Goal: Transaction & Acquisition: Purchase product/service

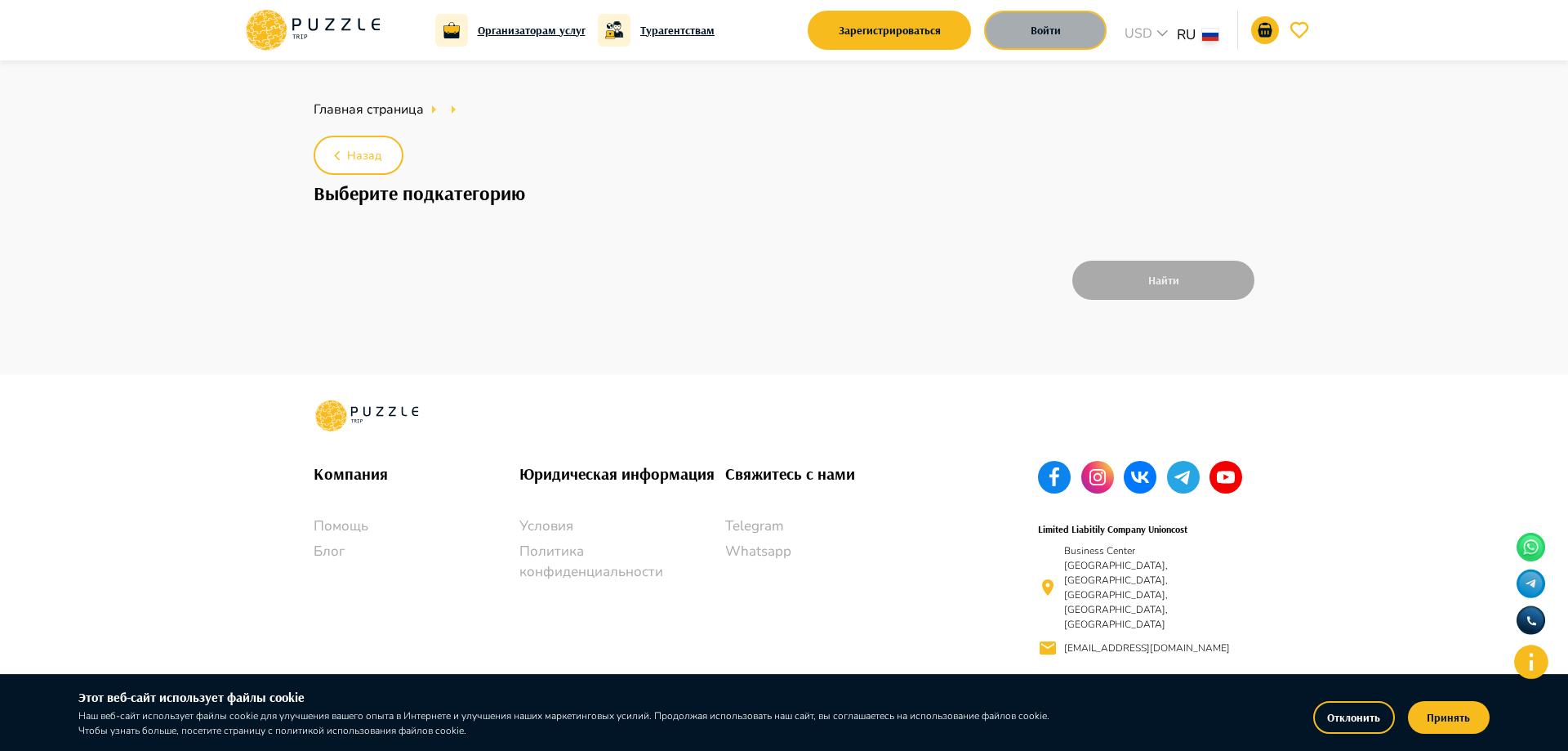
click at [1059, 36] on button "Войти" at bounding box center [1045, 30] width 122 height 39
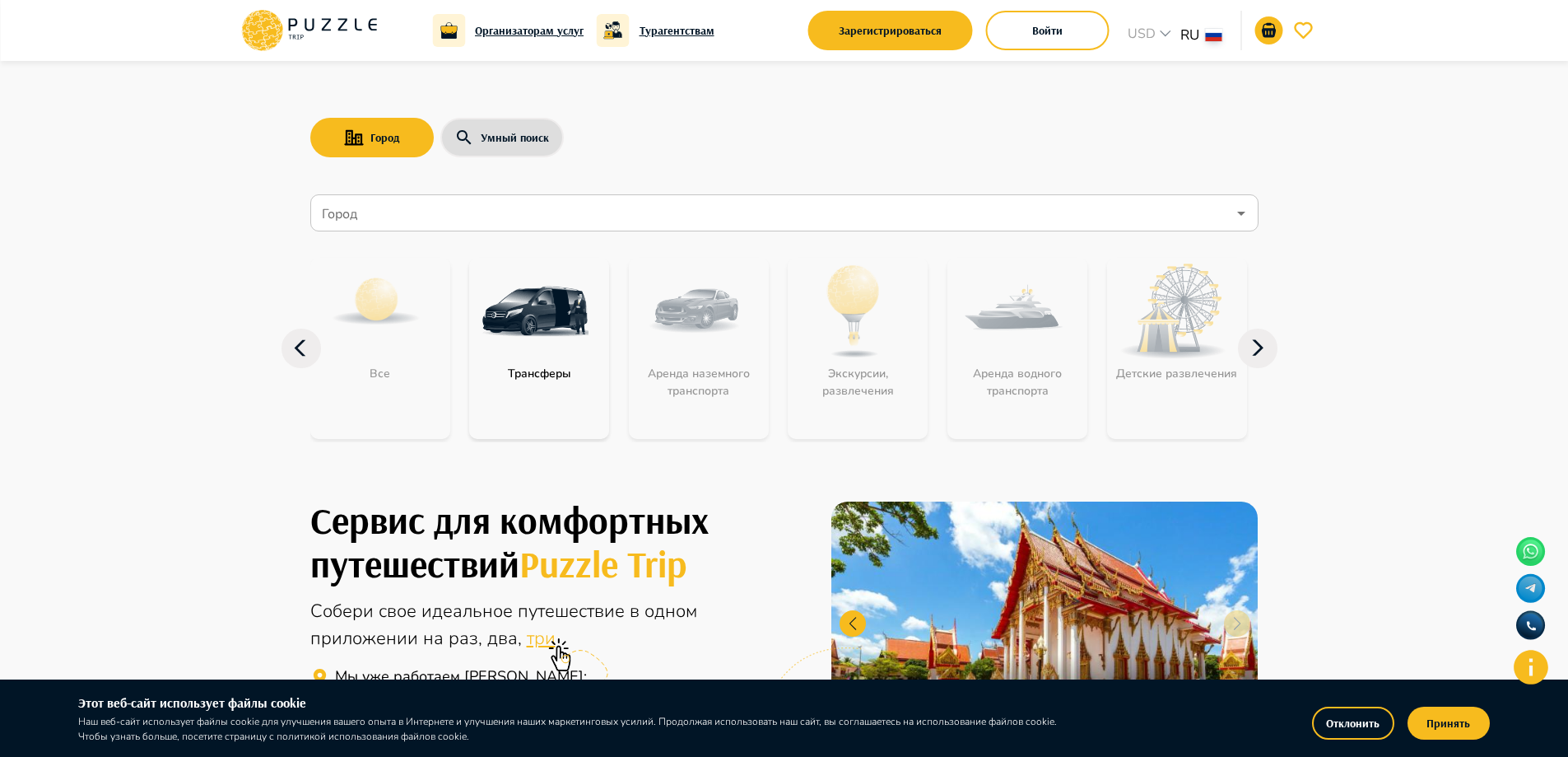
click at [1266, 350] on icon at bounding box center [1258, 349] width 40 height 40
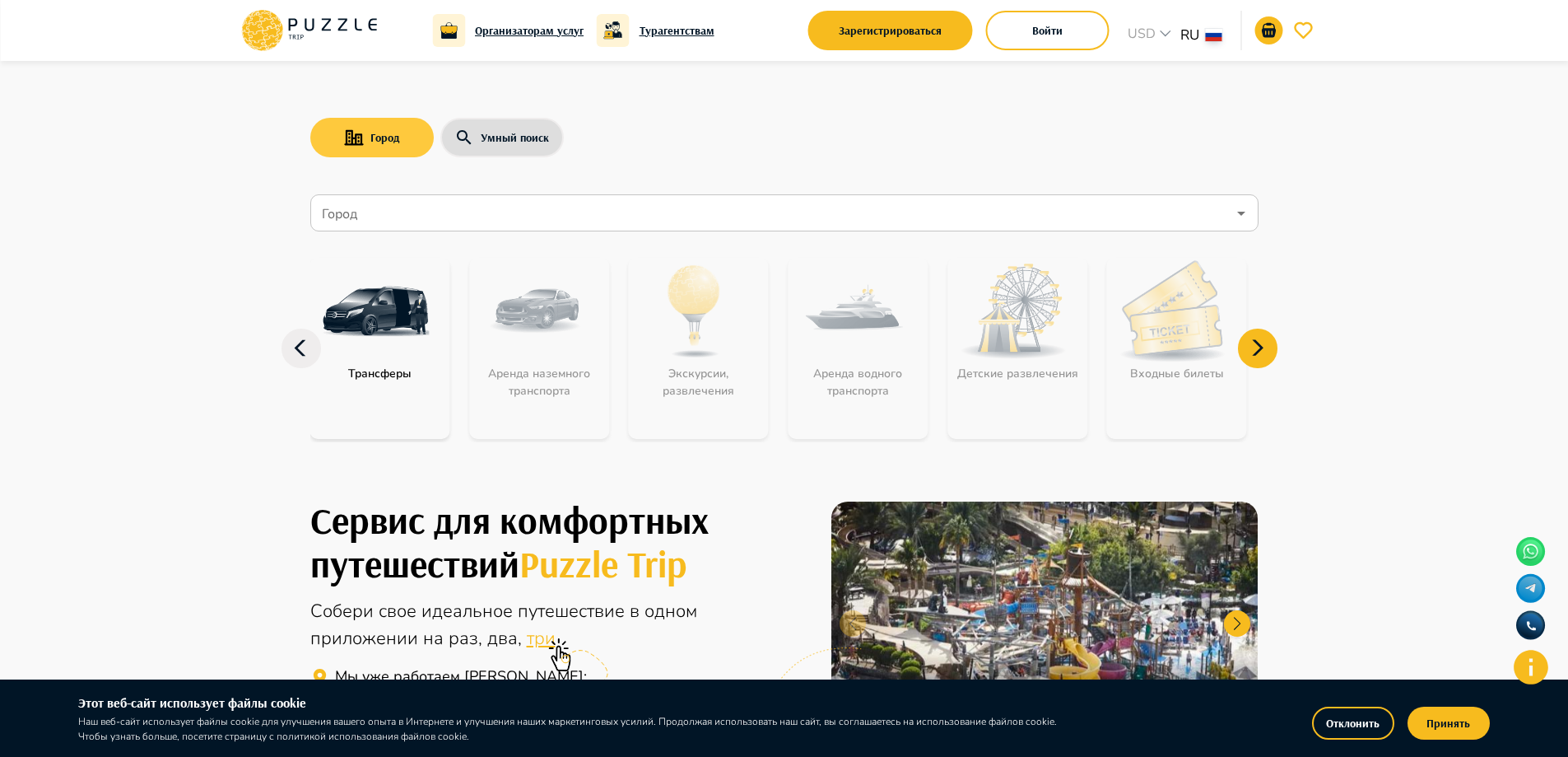
click at [363, 137] on icon "button" at bounding box center [353, 137] width 20 height 16
click at [430, 206] on input "Город" at bounding box center [773, 213] width 908 height 31
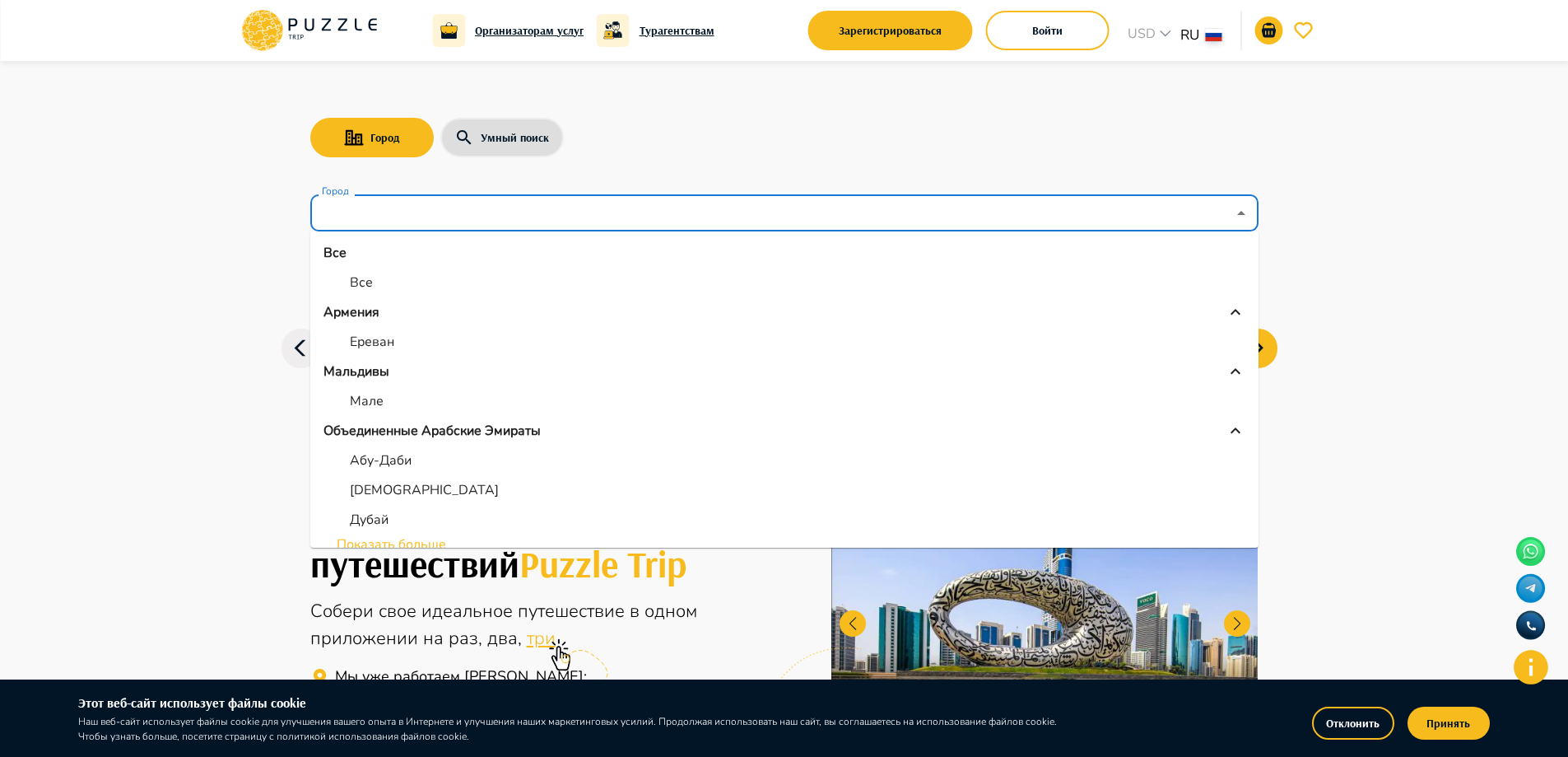
click at [394, 459] on p "Абу-Даби" at bounding box center [381, 460] width 62 height 20
type input "********"
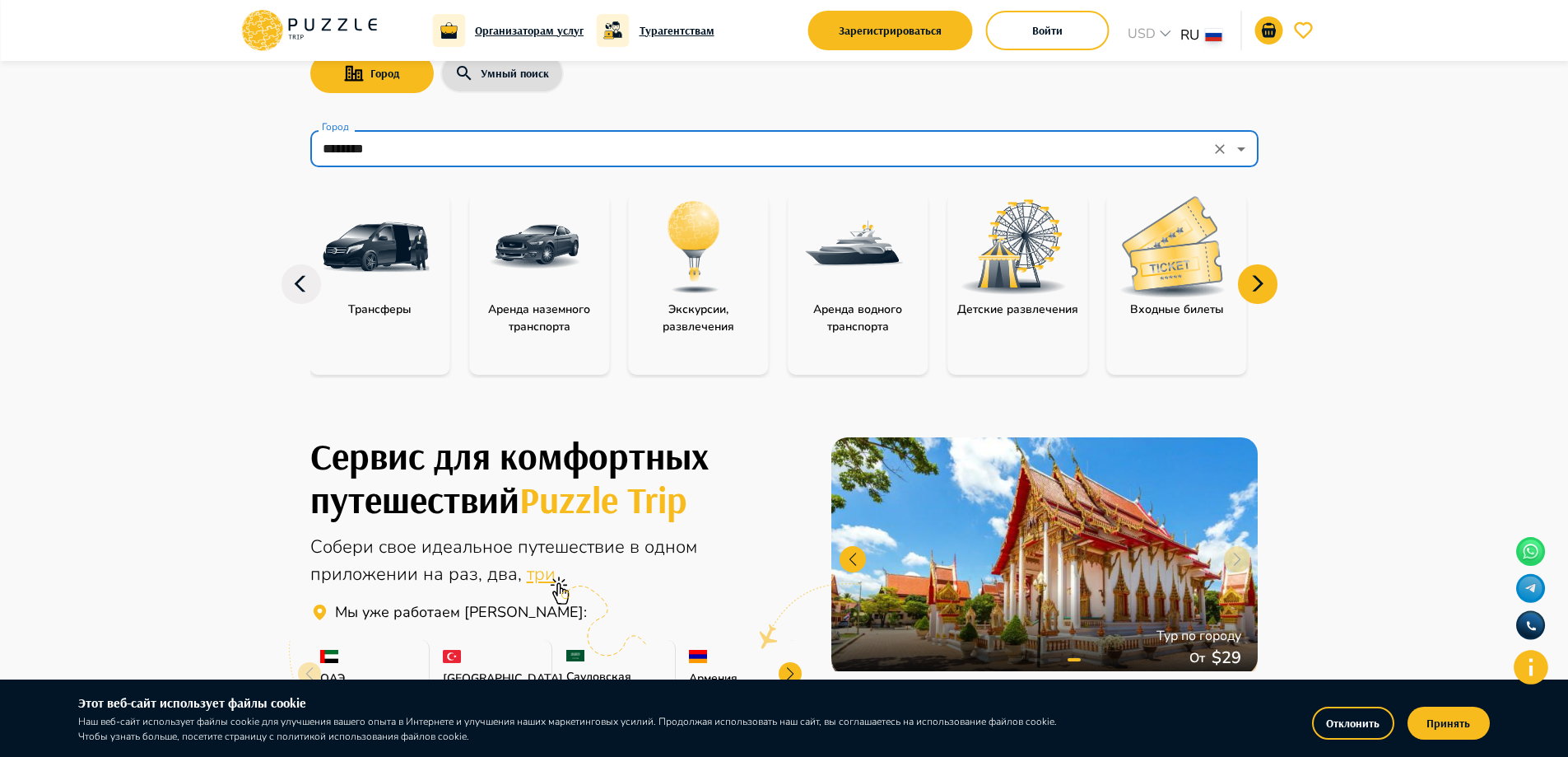
scroll to position [82, 0]
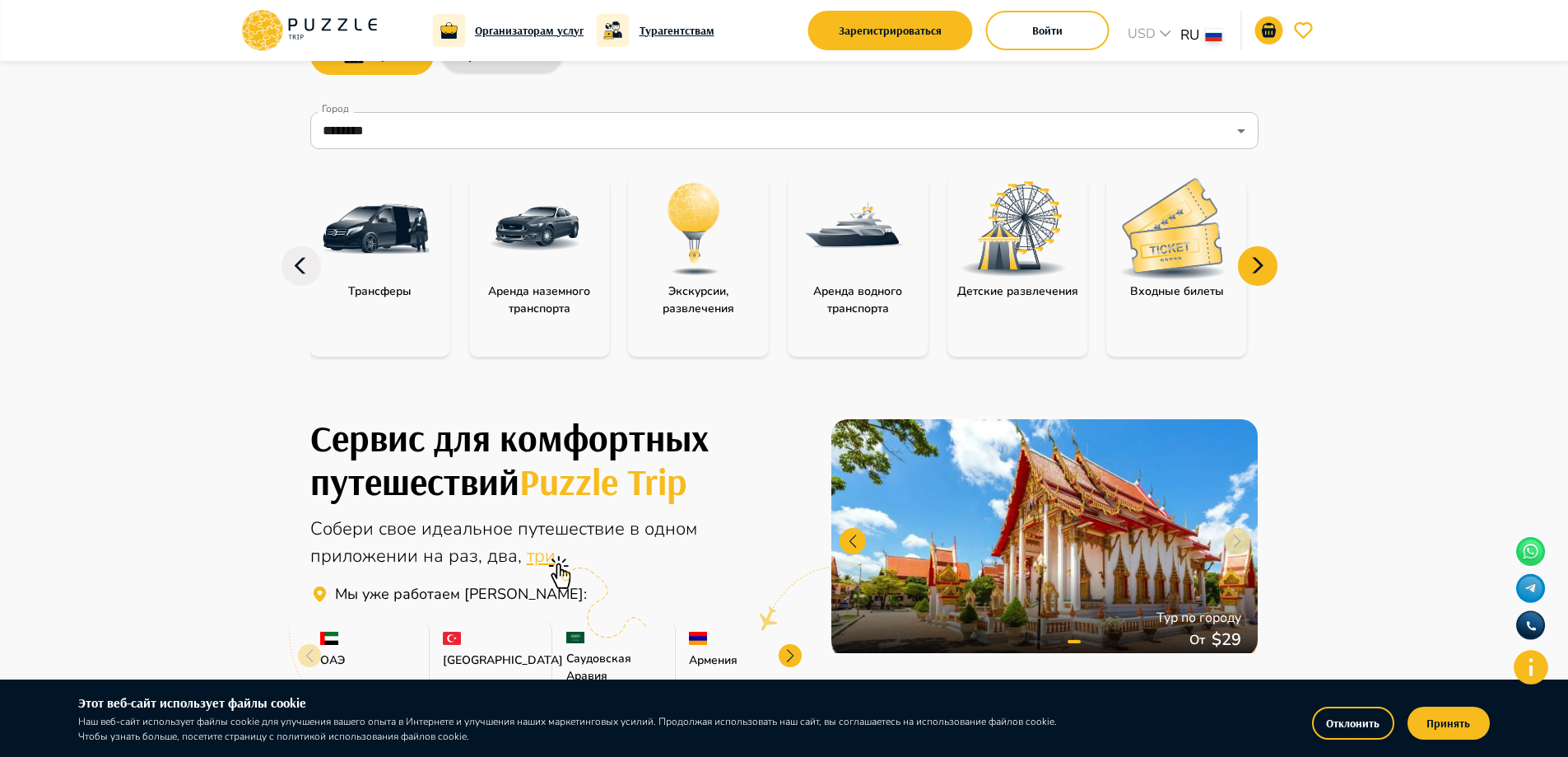
click at [1175, 262] on img at bounding box center [1173, 228] width 107 height 101
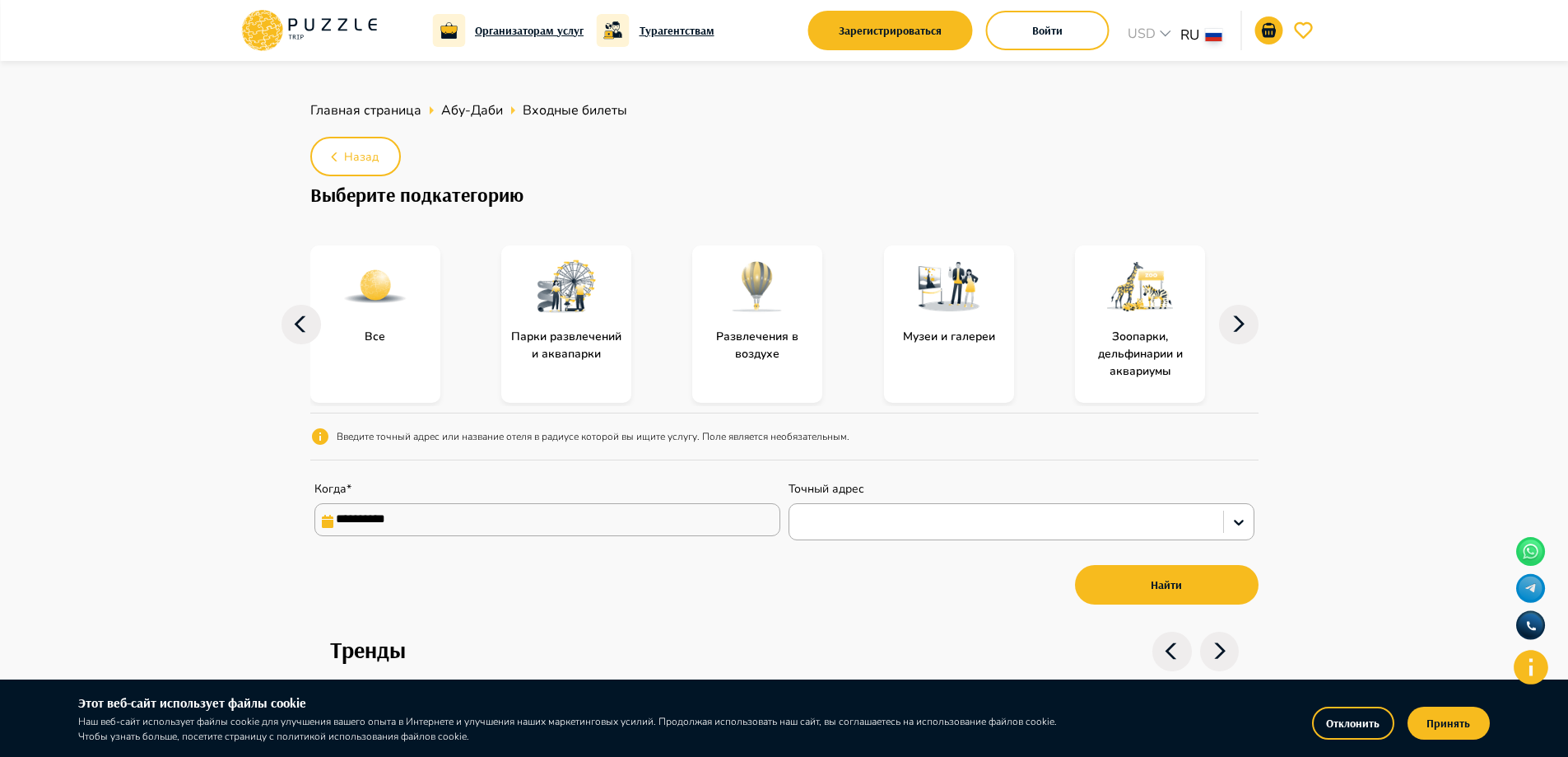
click at [571, 527] on input "**********" at bounding box center [547, 519] width 466 height 33
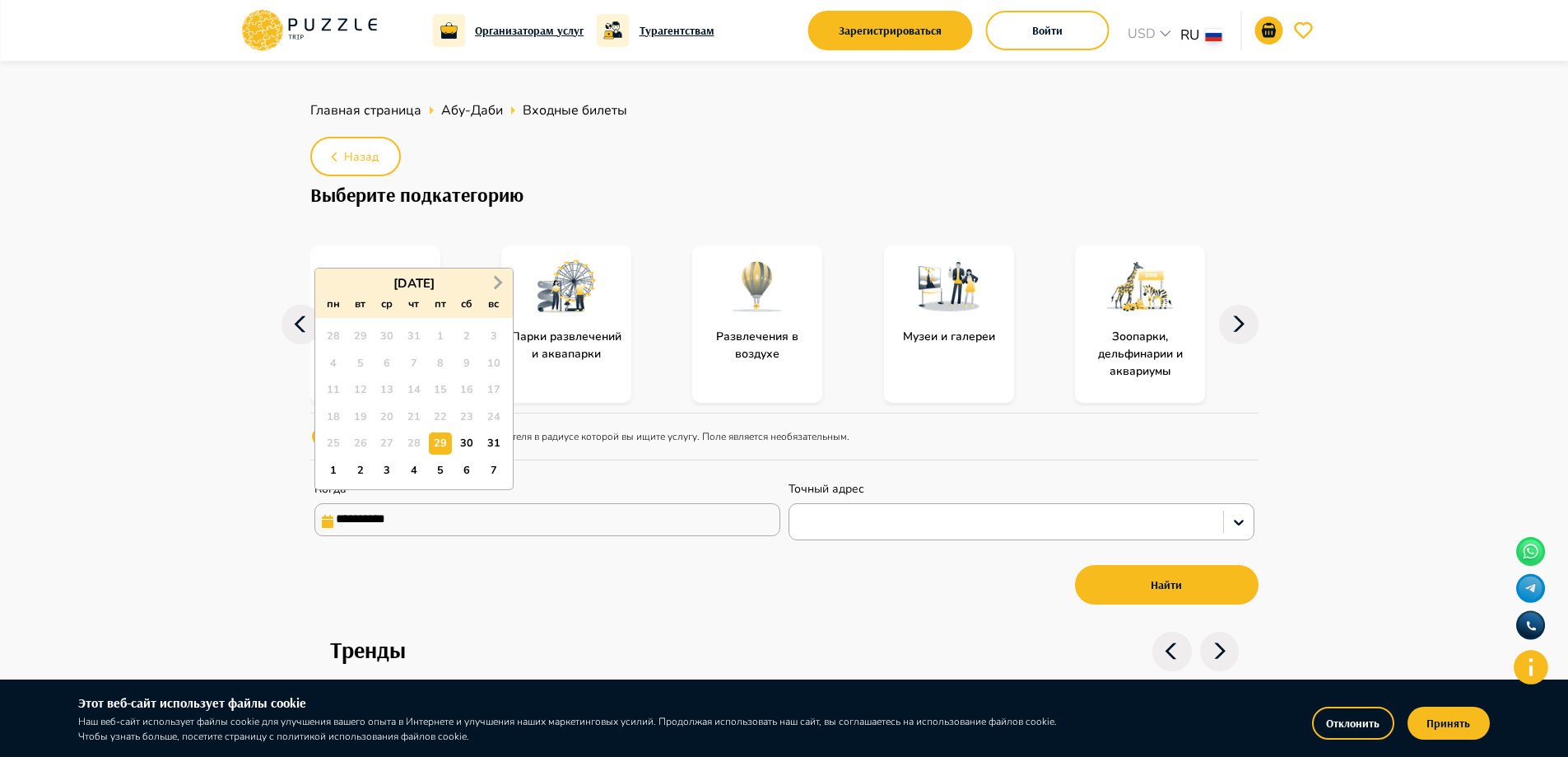
click at [497, 289] on button "Next Month" at bounding box center [498, 284] width 26 height 26
click at [497, 284] on span "Next Month" at bounding box center [497, 282] width 0 height 19
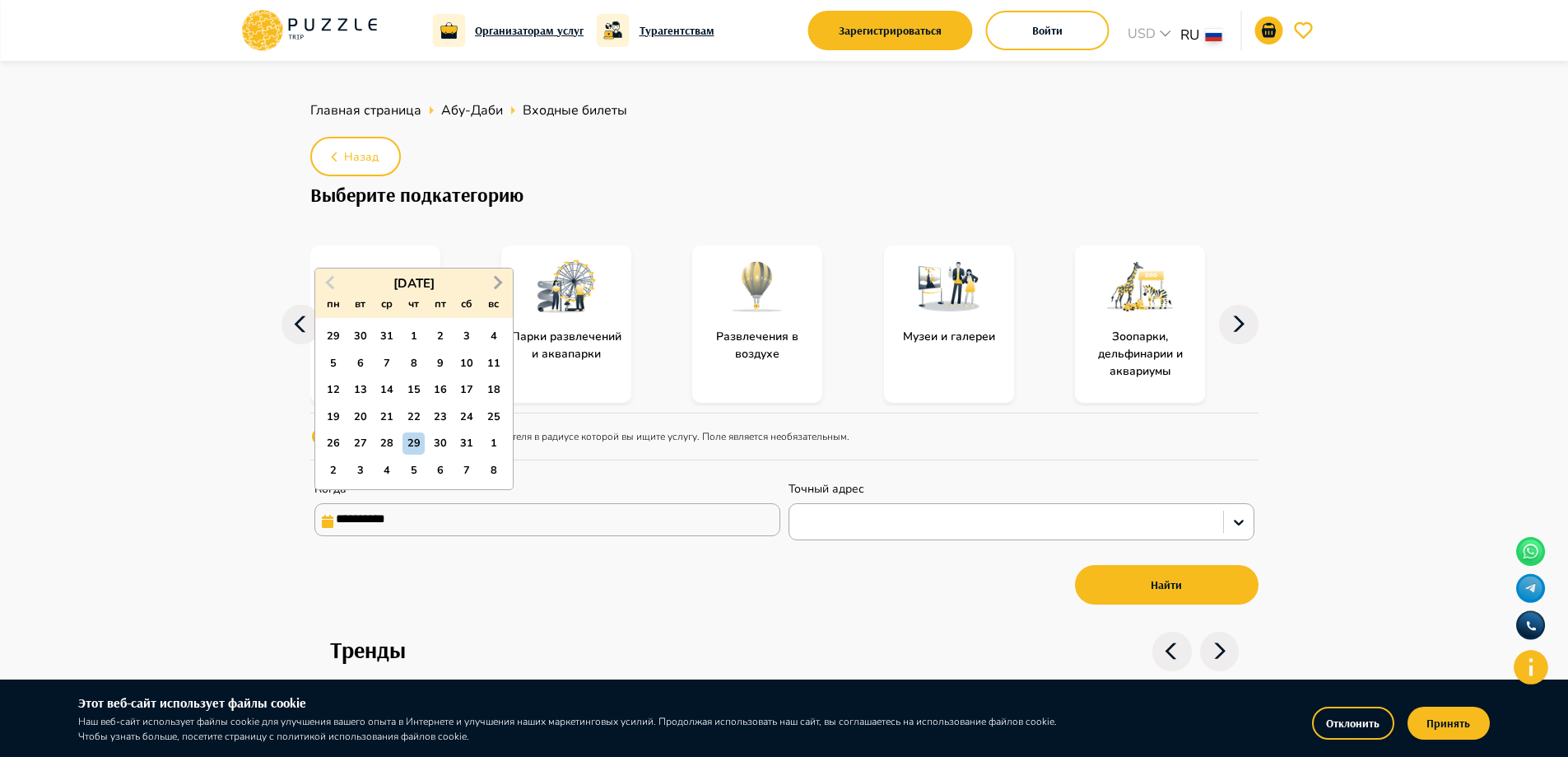
click at [497, 284] on span "Next Month" at bounding box center [497, 282] width 0 height 19
click at [332, 283] on span "Previous Month" at bounding box center [332, 282] width 0 height 19
click at [471, 365] on div "10" at bounding box center [467, 364] width 23 height 23
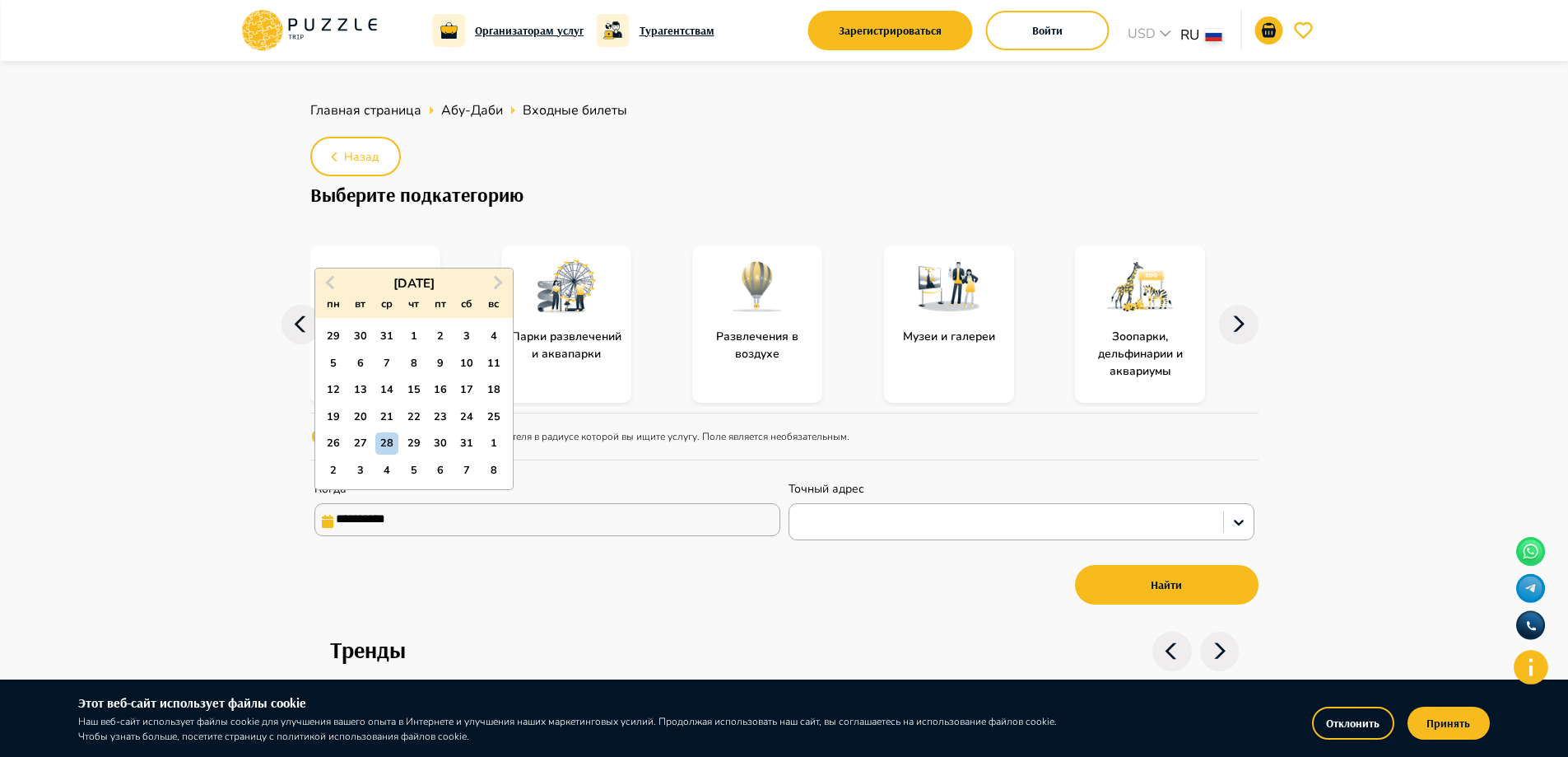
type input "**********"
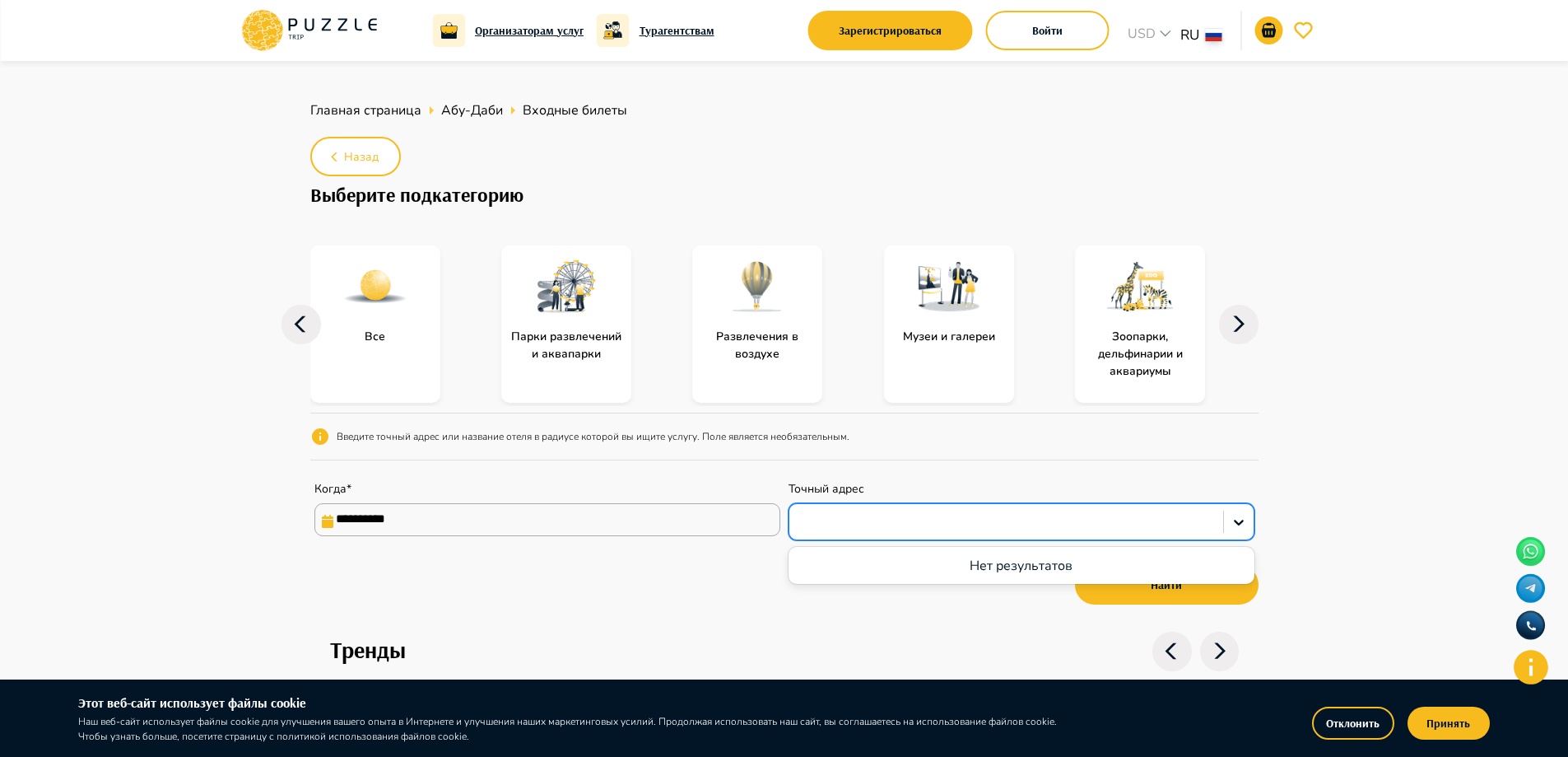
click at [895, 524] on div at bounding box center [1005, 521] width 417 height 22
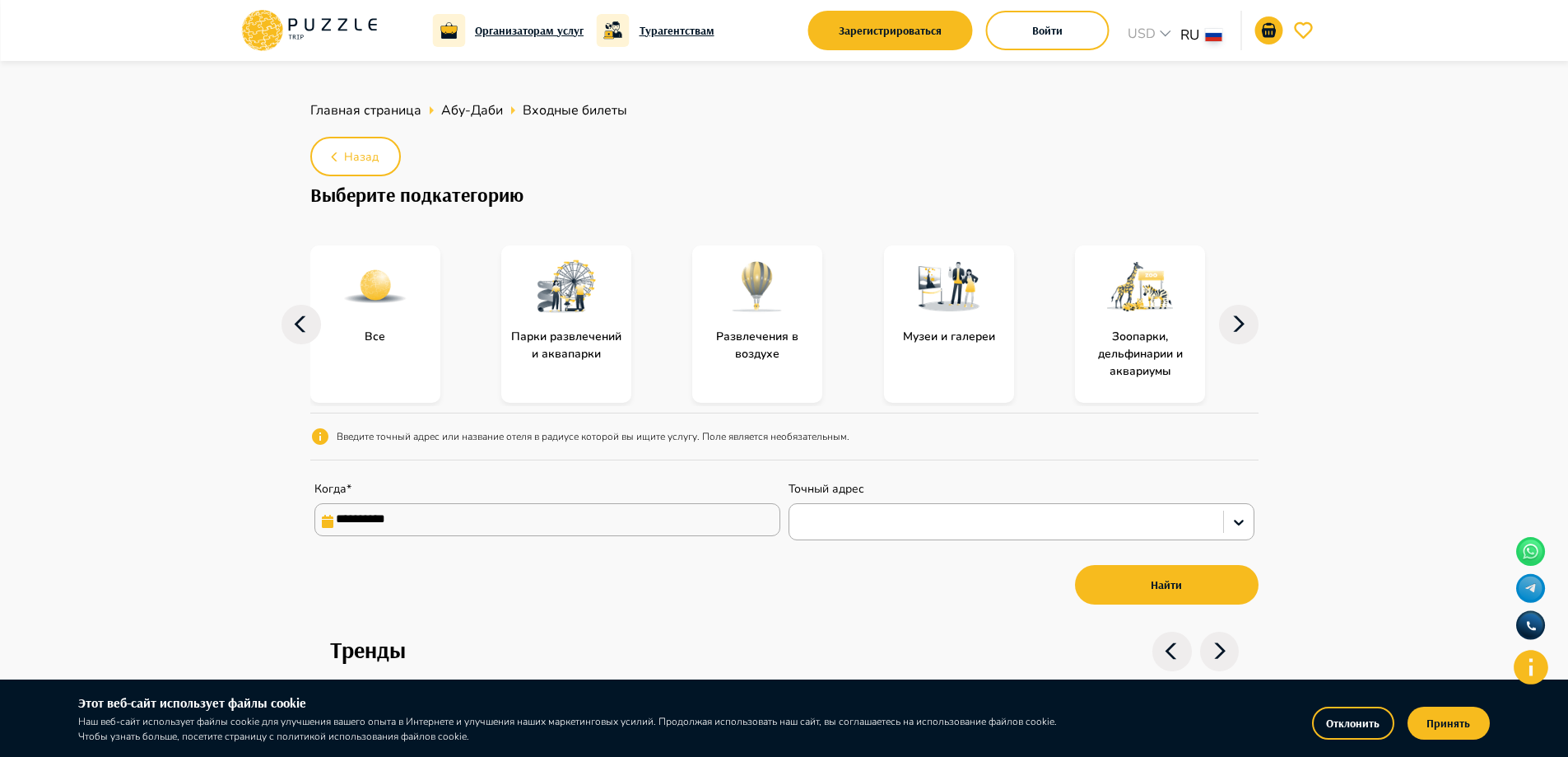
drag, startPoint x: 793, startPoint y: 591, endPoint x: 802, endPoint y: 582, distance: 12.7
click at [793, 589] on div "Найти" at bounding box center [784, 584] width 948 height 48
click at [552, 327] on div at bounding box center [566, 286] width 130 height 82
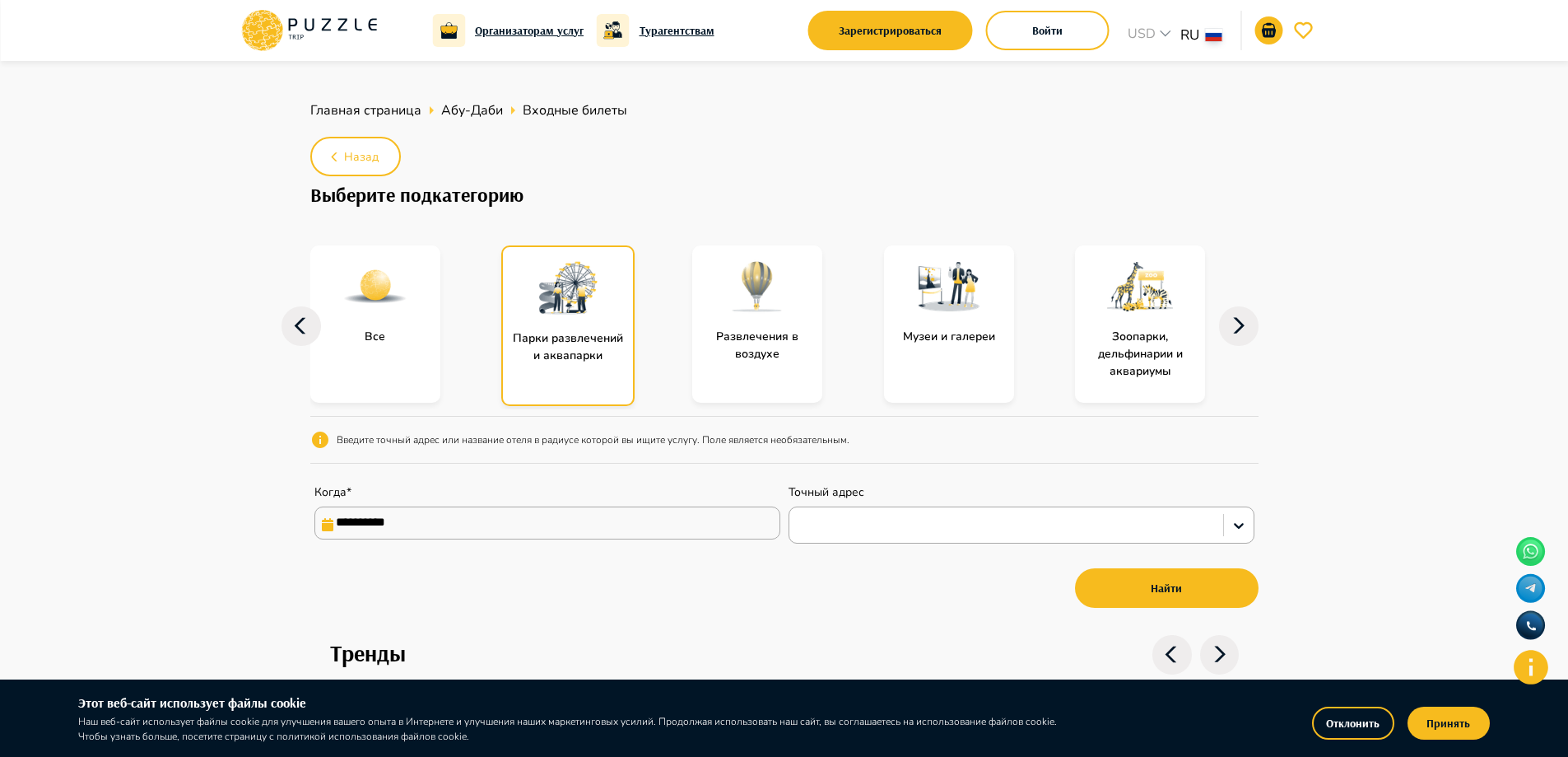
click at [567, 342] on p "Парки развлечений и аквапарки" at bounding box center [568, 346] width 130 height 35
click at [1018, 518] on div at bounding box center [1005, 525] width 417 height 22
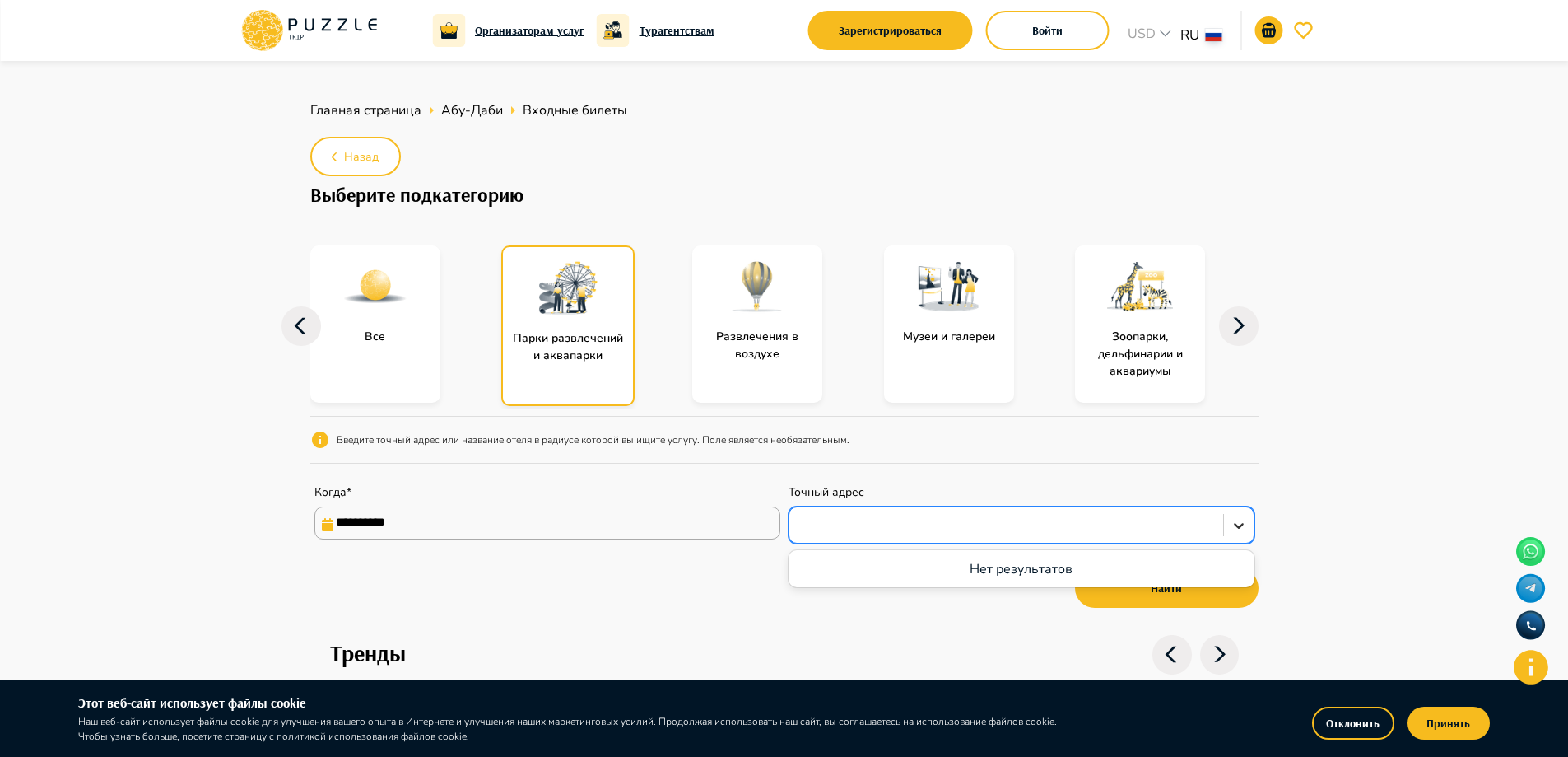
click at [1237, 524] on icon at bounding box center [1238, 525] width 16 height 16
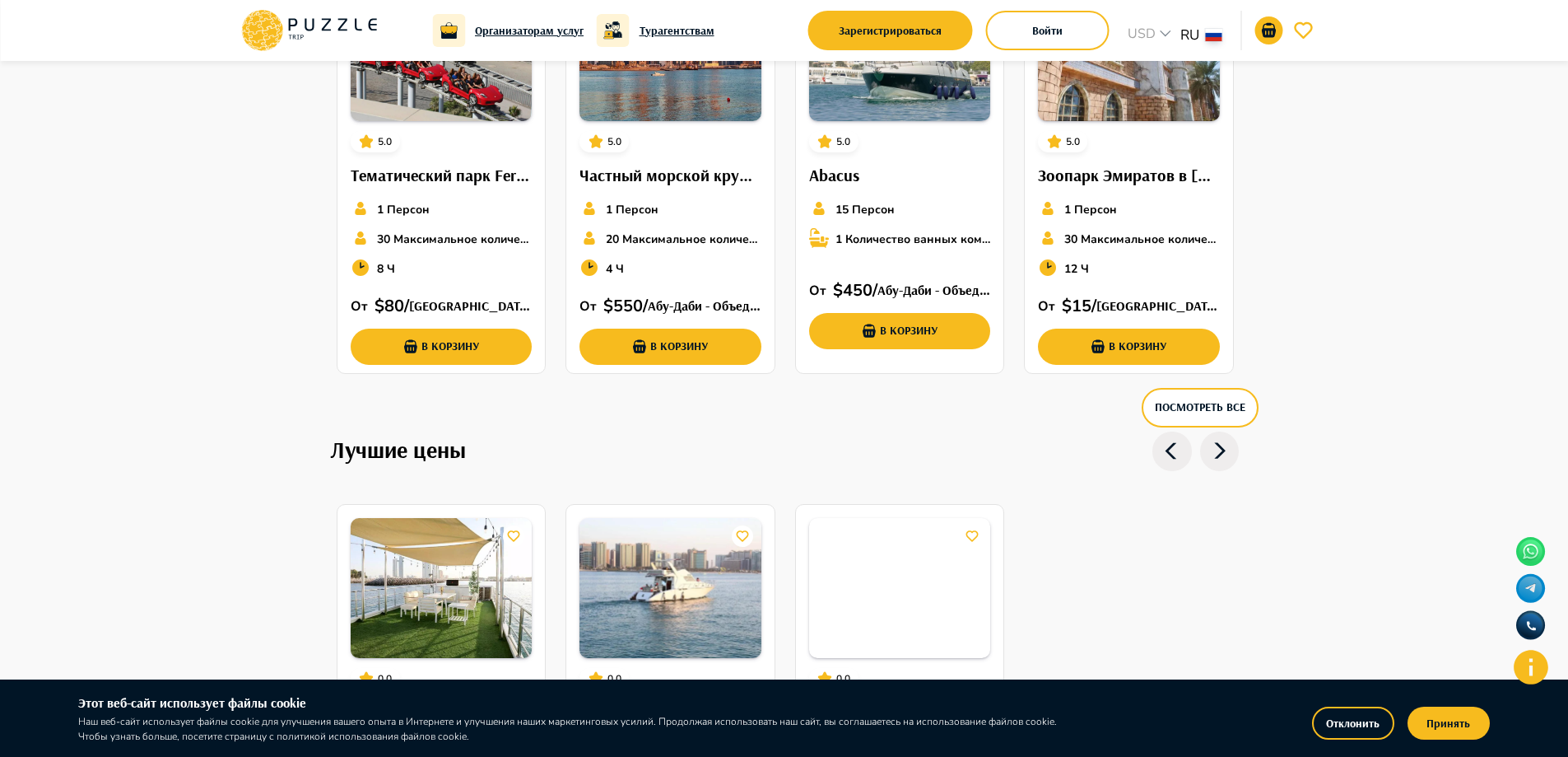
scroll to position [1071, 0]
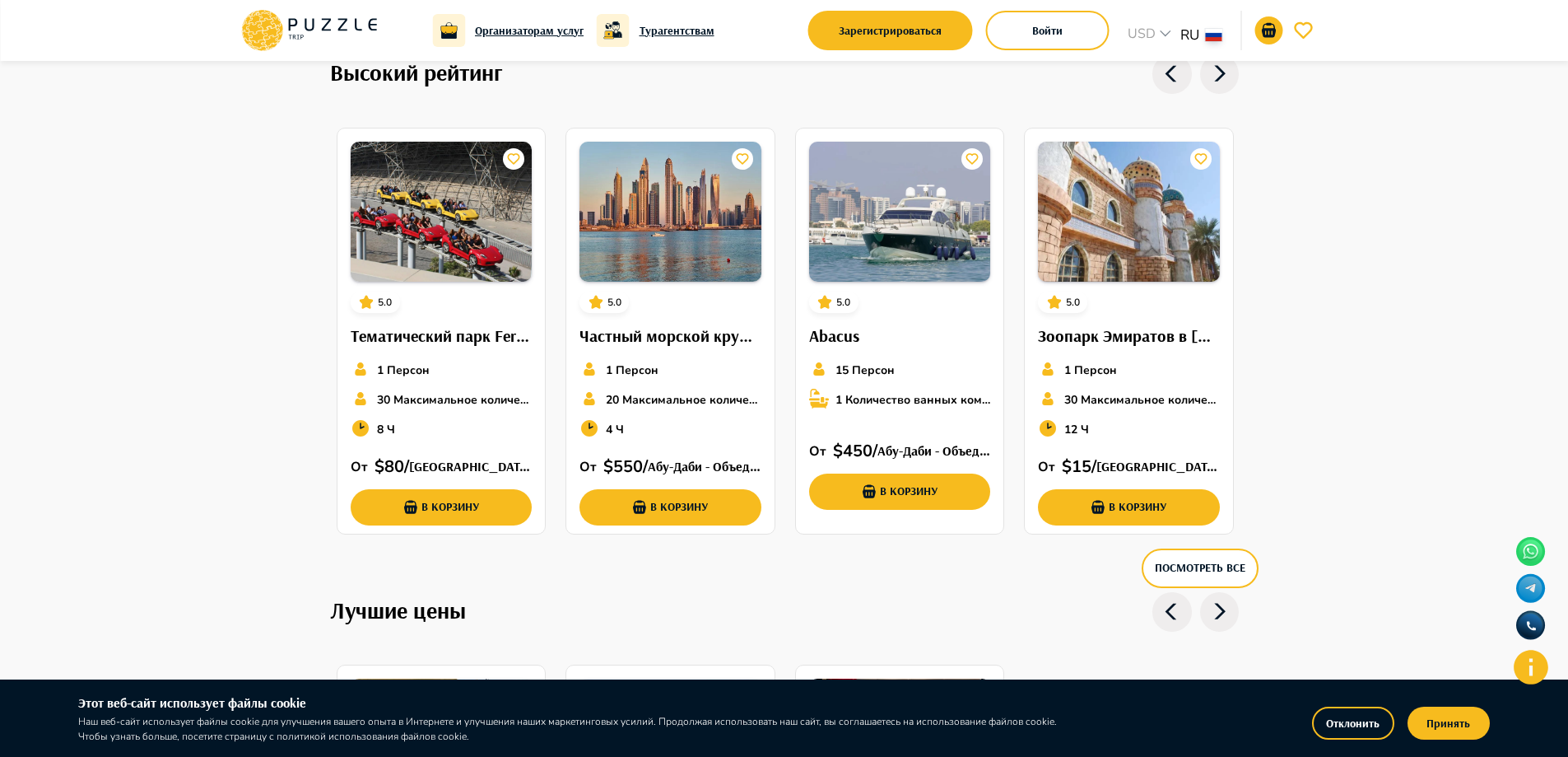
click at [1225, 607] on icon at bounding box center [1220, 612] width 40 height 40
click at [441, 305] on div "5.0 Тематический парк Ferrari World 1 Персон 30 Максимальное количество мест 8 …" at bounding box center [441, 333] width 208 height 410
click at [1199, 566] on button "Посмотреть все" at bounding box center [1200, 568] width 117 height 40
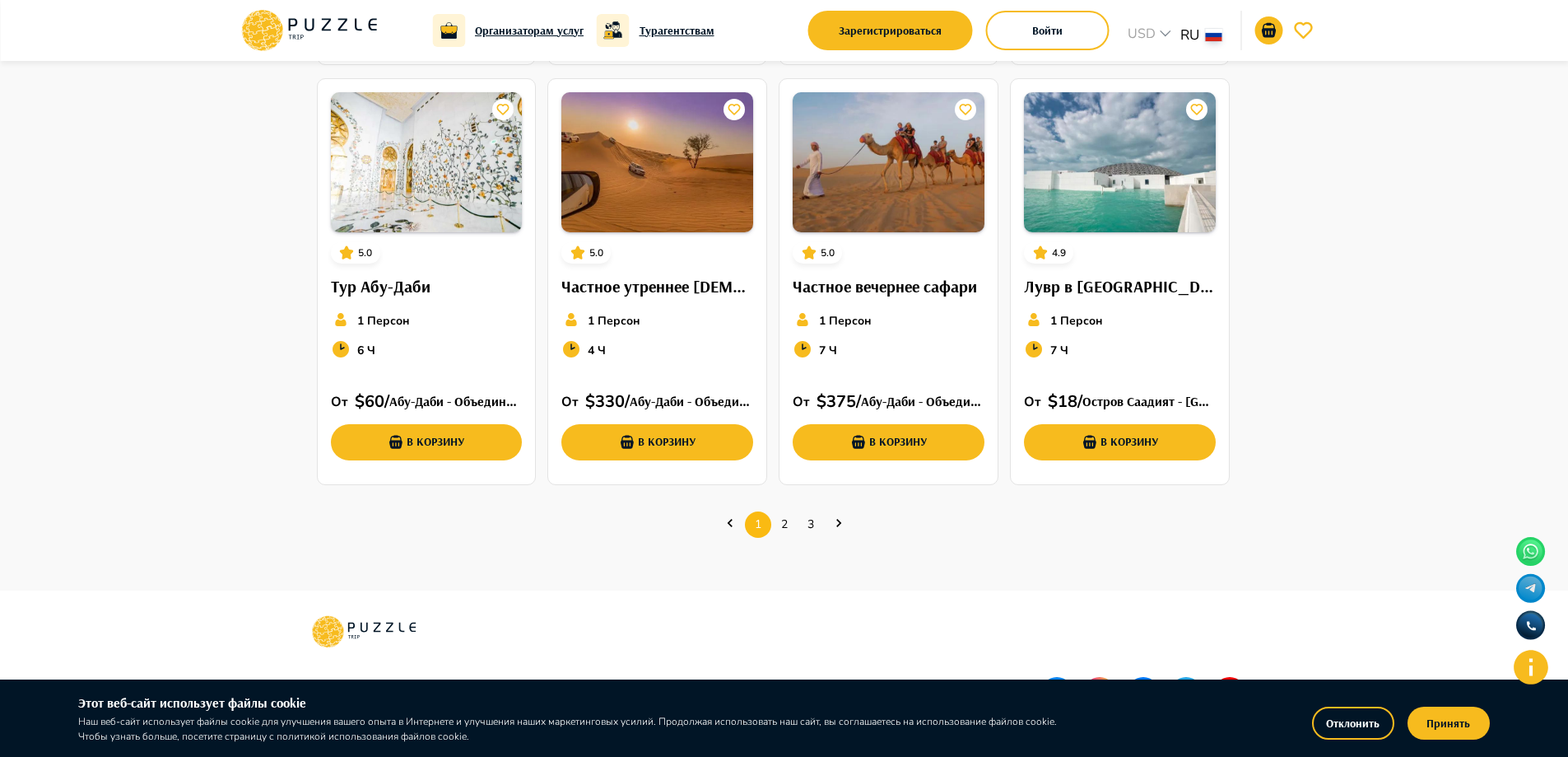
scroll to position [579, 0]
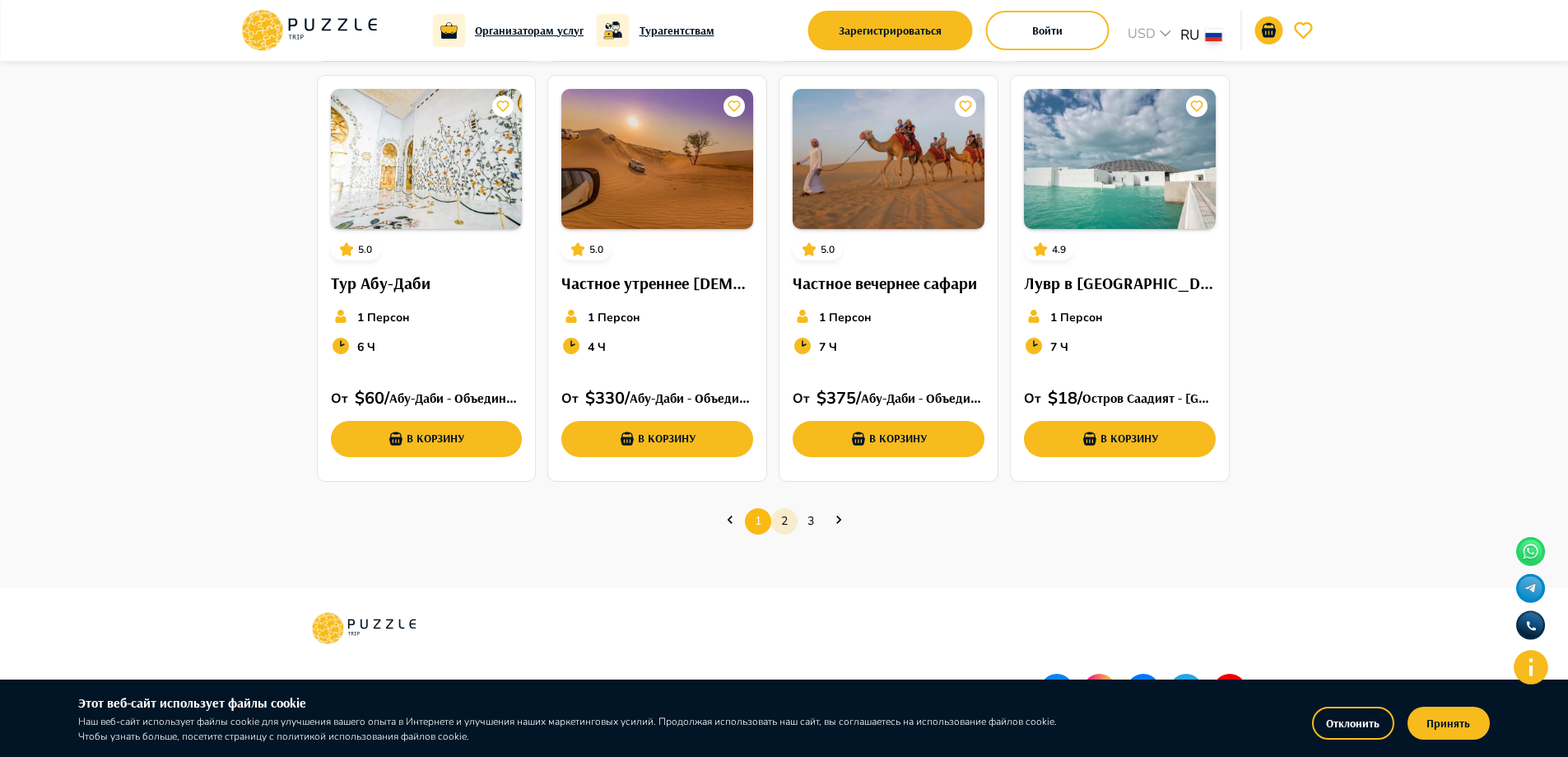
click at [784, 521] on link "2" at bounding box center [785, 520] width 26 height 25
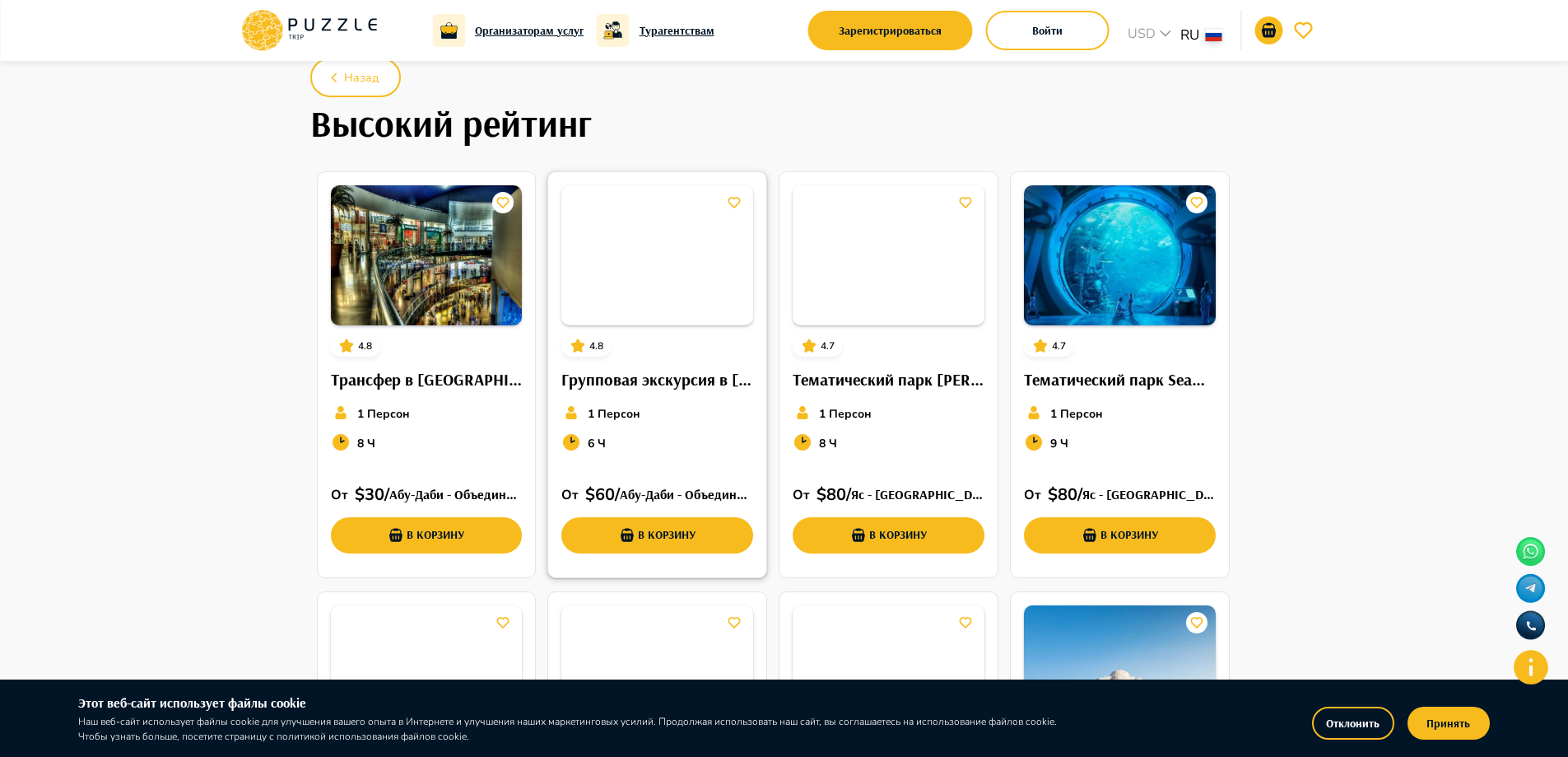
scroll to position [61, 0]
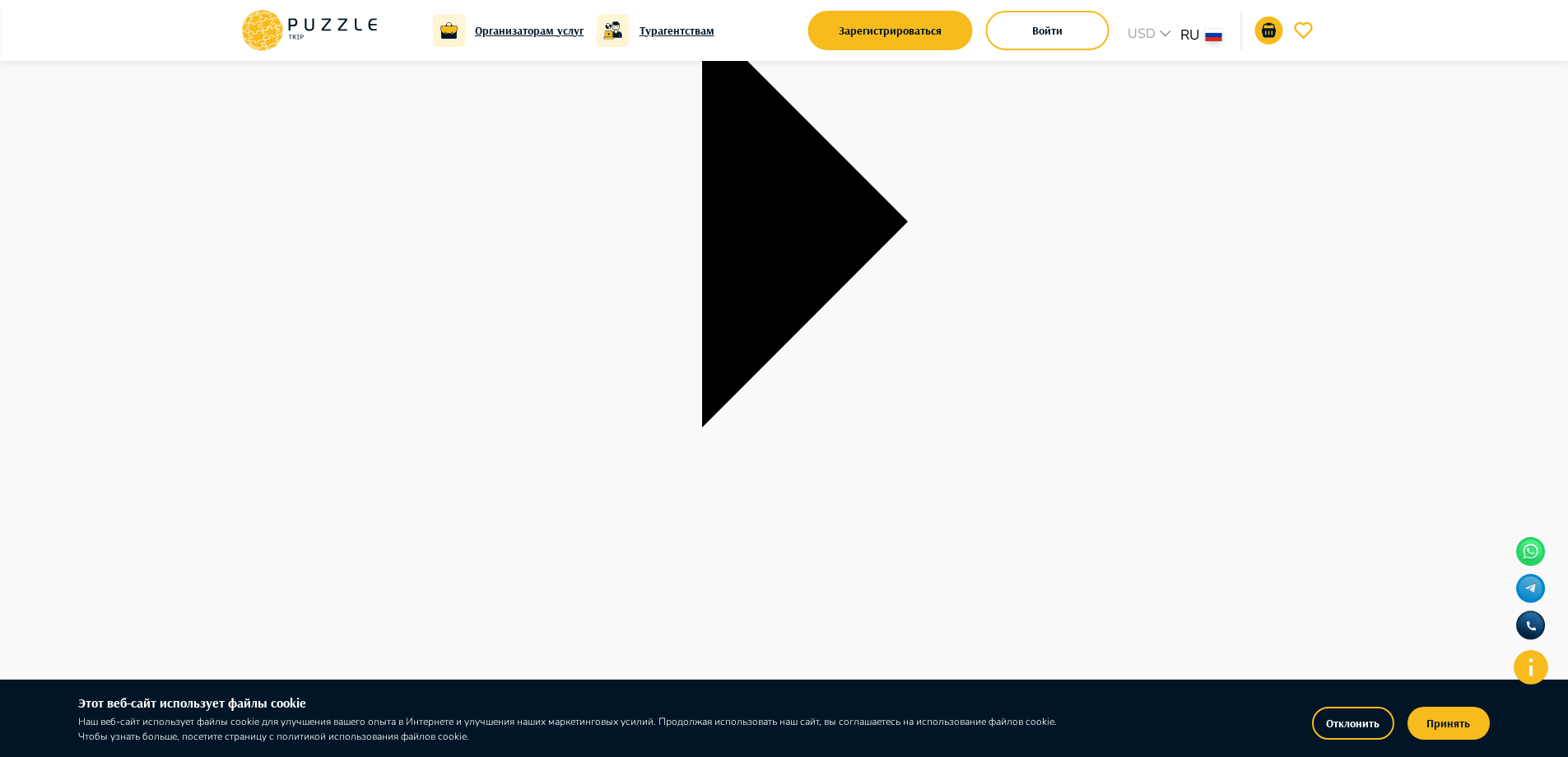
scroll to position [348, 0]
